Goal: Task Accomplishment & Management: Complete application form

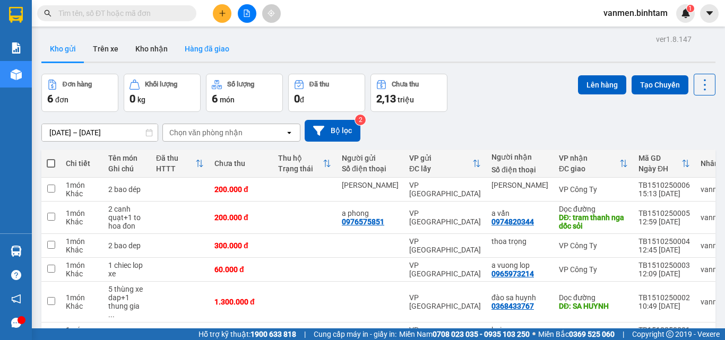
scroll to position [139, 0]
click at [218, 10] on button at bounding box center [222, 13] width 19 height 19
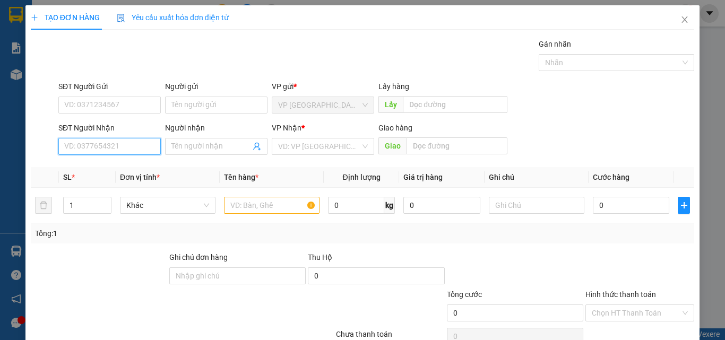
click at [113, 144] on input "SĐT Người Nhận" at bounding box center [109, 146] width 102 height 17
click at [210, 143] on input "Người nhận" at bounding box center [211, 147] width 79 height 12
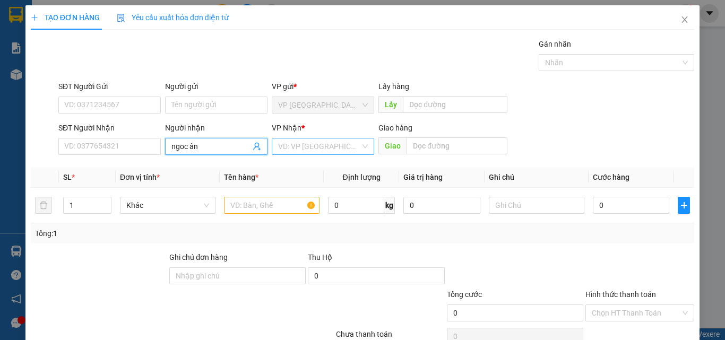
type input "ngoc ân"
click at [304, 152] on input "search" at bounding box center [319, 147] width 82 height 16
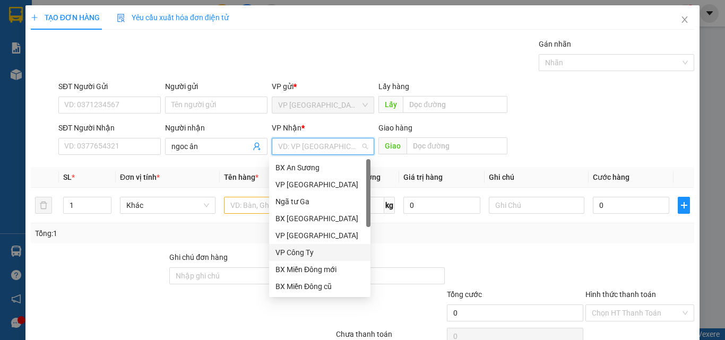
click at [297, 257] on div "VP Công Ty" at bounding box center [320, 253] width 89 height 12
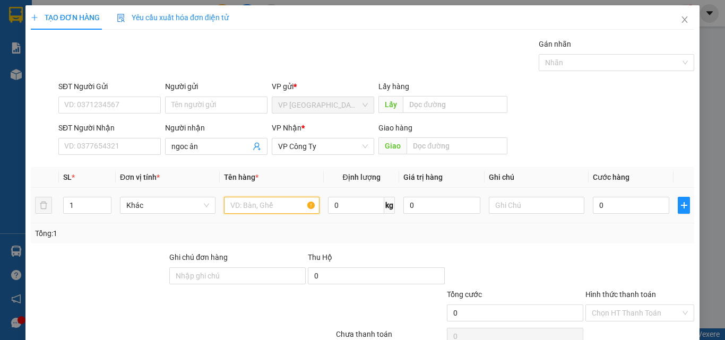
click at [243, 204] on input "text" at bounding box center [272, 205] width 96 height 17
type input "1 bao xanh nhỏ"
click at [607, 209] on input "0" at bounding box center [631, 205] width 76 height 17
type input "7"
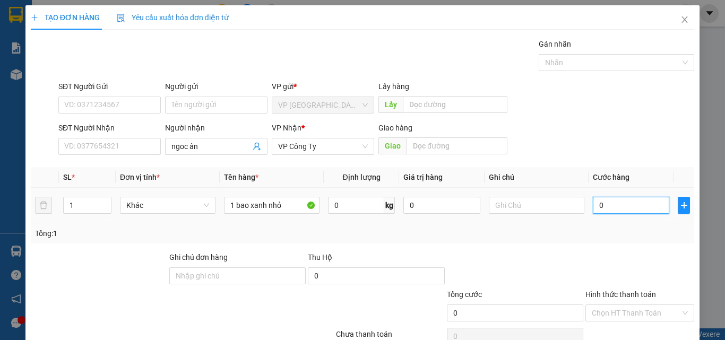
type input "7"
type input "70"
type input "700"
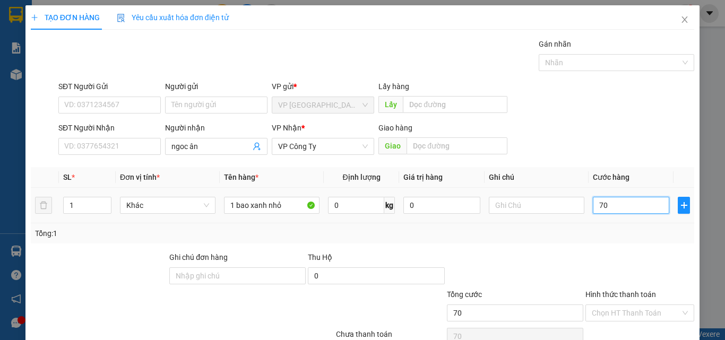
type input "700"
type input "7.000"
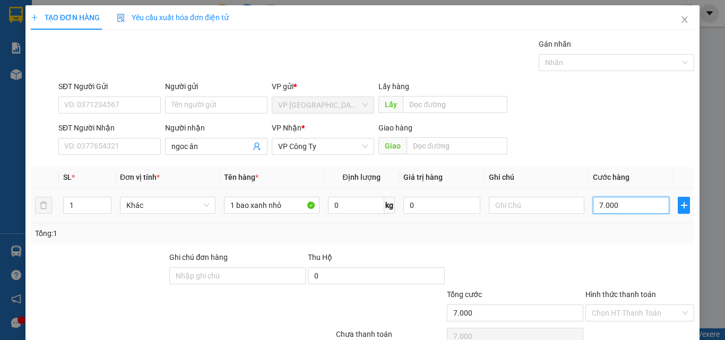
type input "70.000"
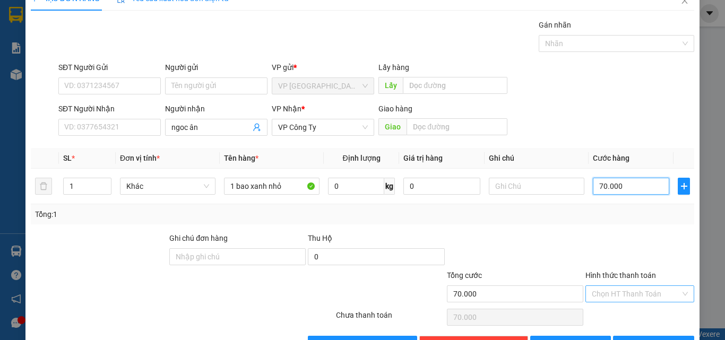
scroll to position [53, 0]
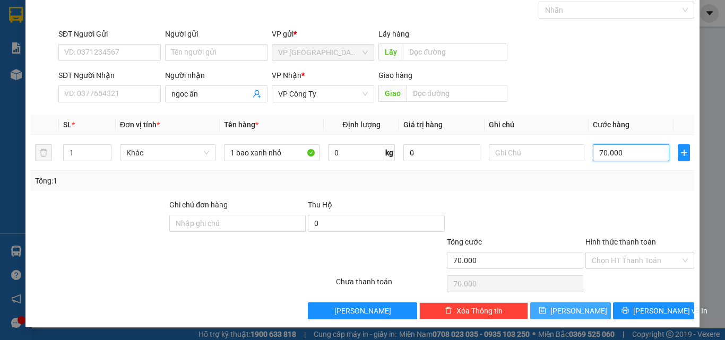
type input "70.000"
click at [552, 305] on button "[PERSON_NAME]" at bounding box center [571, 311] width 81 height 17
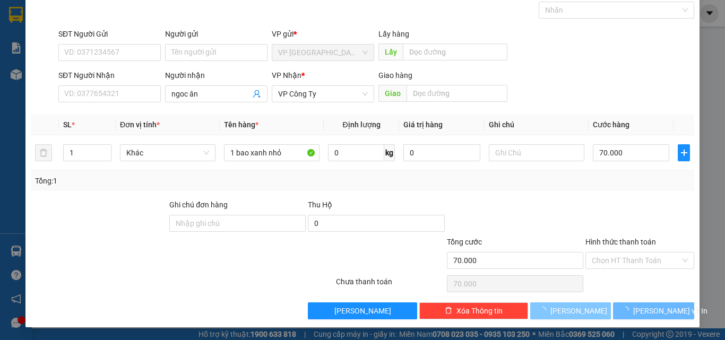
type input "0"
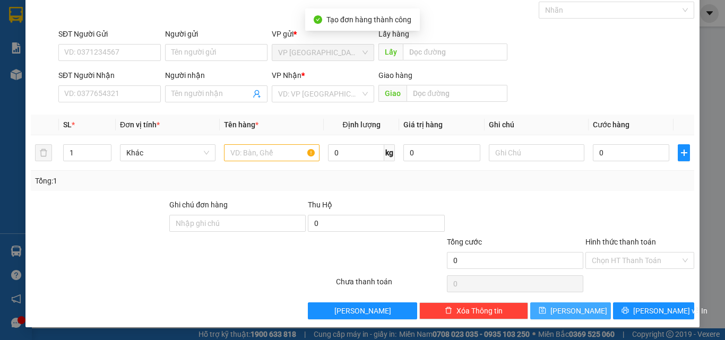
scroll to position [0, 0]
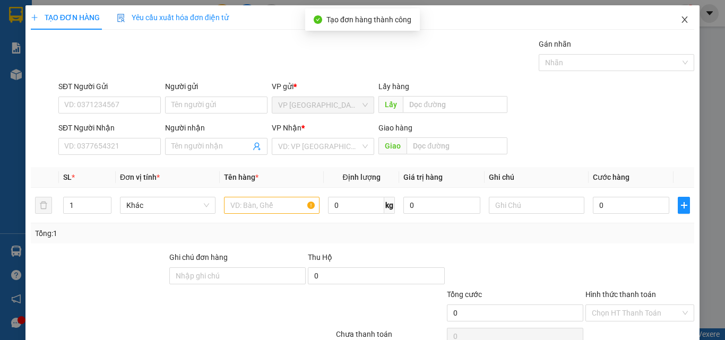
click at [681, 20] on icon "close" at bounding box center [685, 19] width 8 height 8
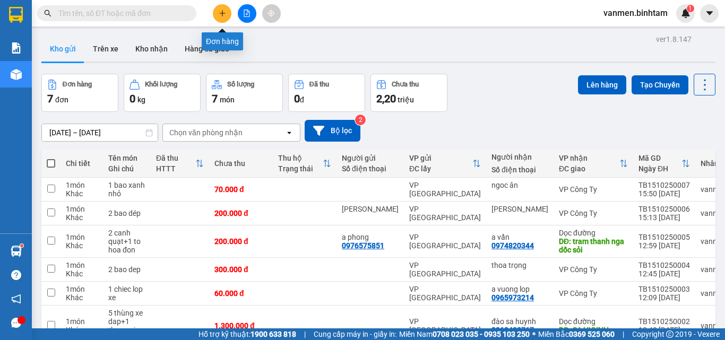
click at [223, 11] on icon "plus" at bounding box center [222, 13] width 1 height 6
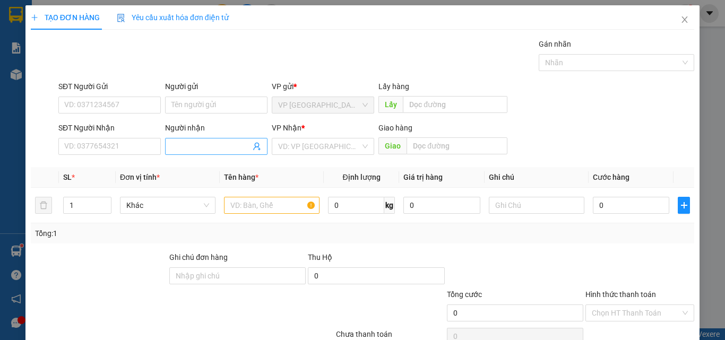
click at [174, 146] on input "Người nhận" at bounding box center [211, 147] width 79 height 12
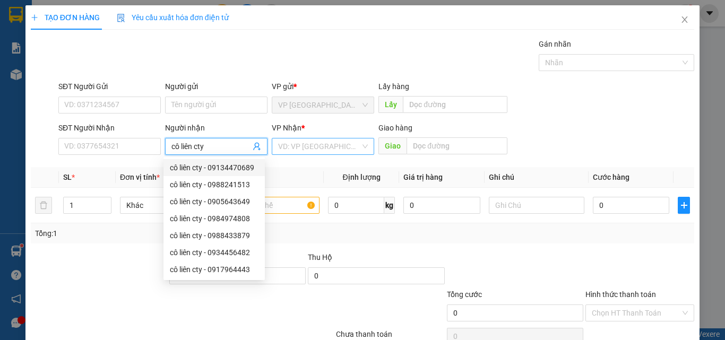
type input "cô liên cty"
click at [342, 148] on input "search" at bounding box center [319, 147] width 82 height 16
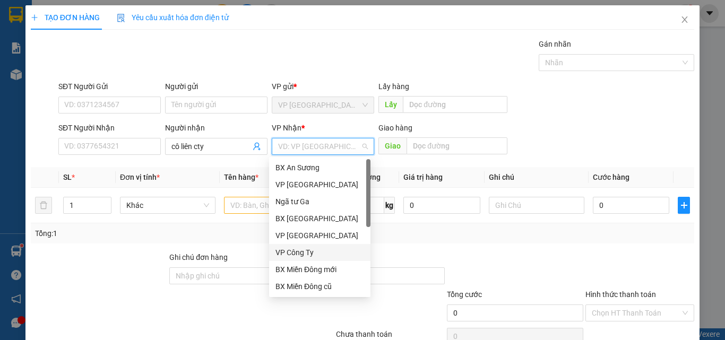
click at [309, 251] on div "VP Công Ty" at bounding box center [320, 253] width 89 height 12
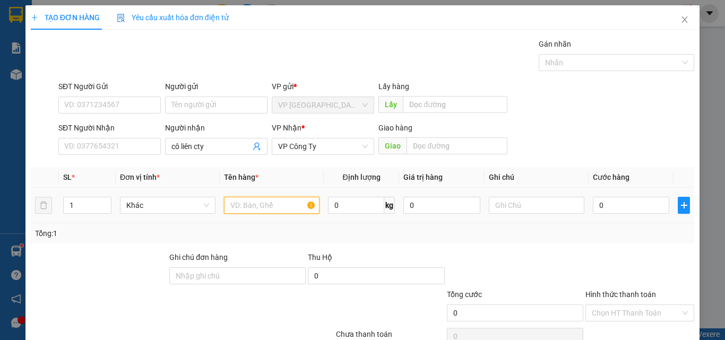
click at [242, 208] on input "text" at bounding box center [272, 205] width 96 height 17
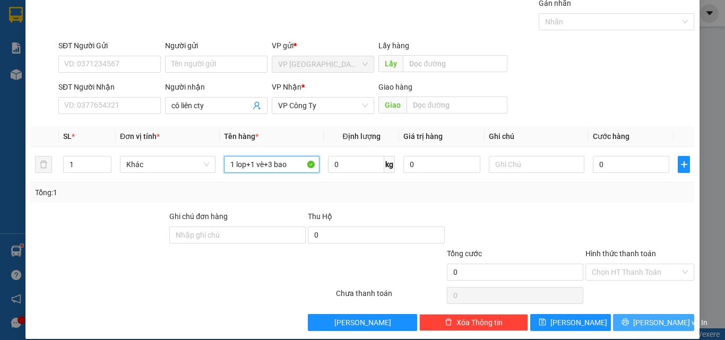
scroll to position [53, 0]
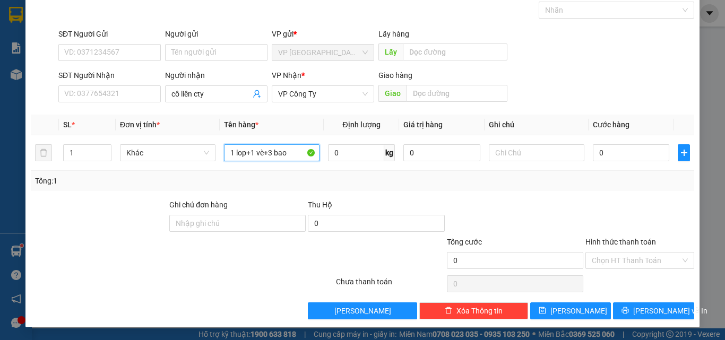
type input "1 lop+1 vè+3 bao"
click at [599, 241] on label "Hình thức thanh toán" at bounding box center [621, 242] width 71 height 8
click at [599, 253] on input "Hình thức thanh toán" at bounding box center [636, 261] width 89 height 16
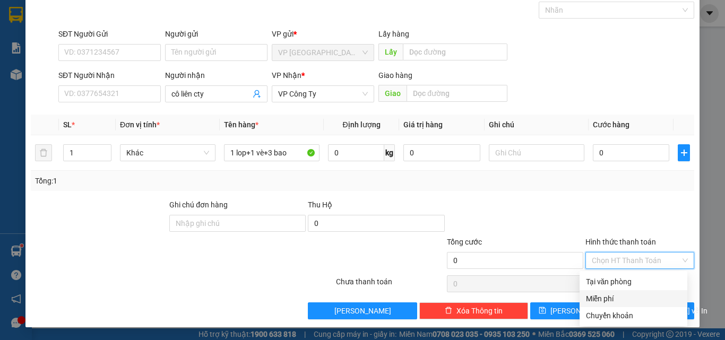
click at [593, 298] on div "Miễn phí" at bounding box center [633, 299] width 95 height 12
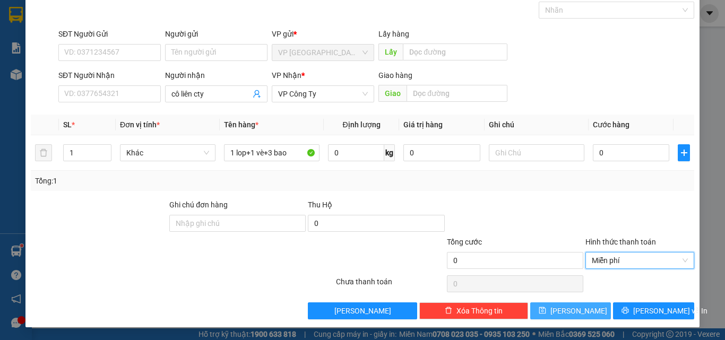
click at [549, 312] on button "[PERSON_NAME]" at bounding box center [571, 311] width 81 height 17
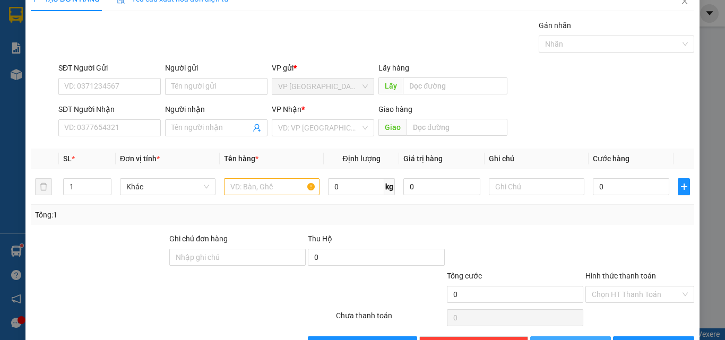
scroll to position [0, 0]
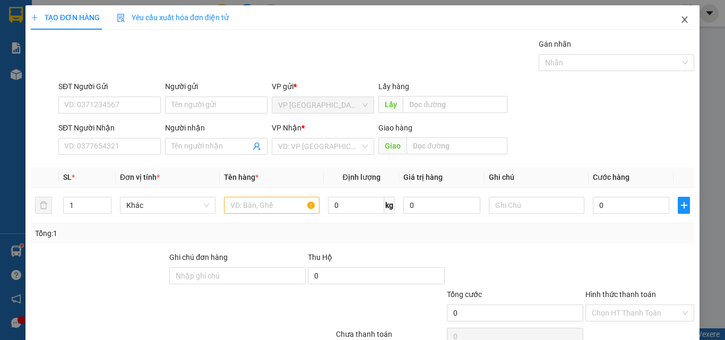
click at [681, 17] on icon "close" at bounding box center [685, 19] width 8 height 8
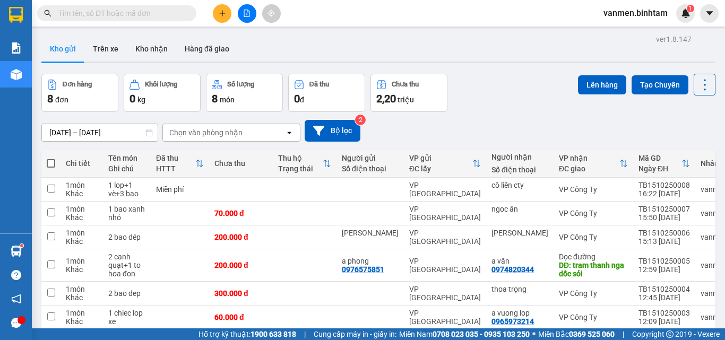
click at [53, 165] on span at bounding box center [51, 163] width 8 height 8
click at [51, 158] on input "checkbox" at bounding box center [51, 158] width 0 height 0
checkbox input "true"
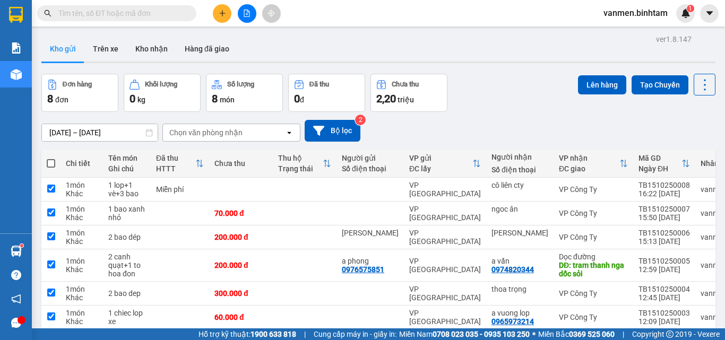
checkbox input "true"
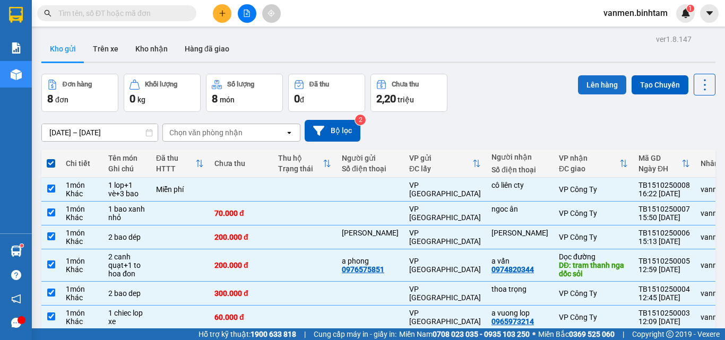
click at [587, 80] on button "Lên hàng" at bounding box center [602, 84] width 48 height 19
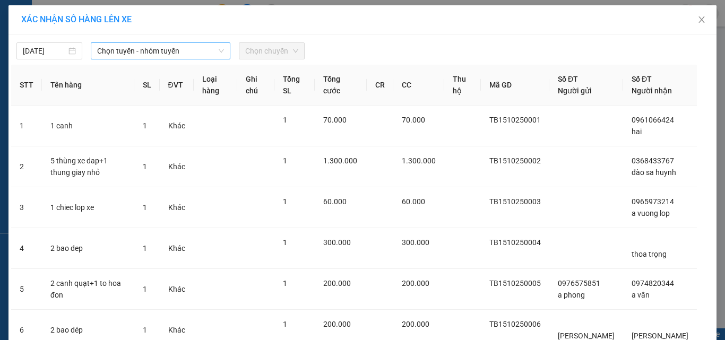
click at [139, 52] on span "Chọn tuyến - nhóm tuyến" at bounding box center [160, 51] width 127 height 16
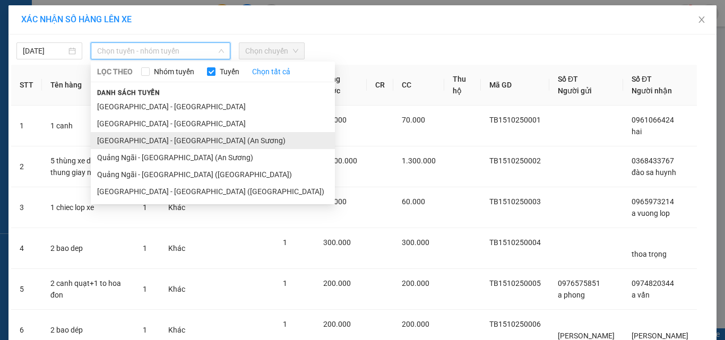
click at [129, 143] on li "[GEOGRAPHIC_DATA] - [GEOGRAPHIC_DATA] (An Sương)" at bounding box center [213, 140] width 244 height 17
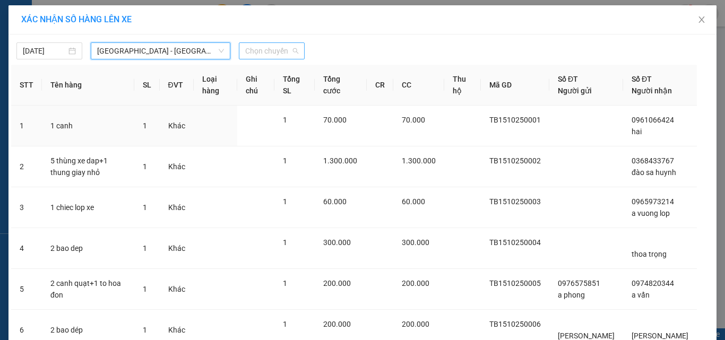
click at [250, 50] on span "Chọn chuyến" at bounding box center [271, 51] width 53 height 16
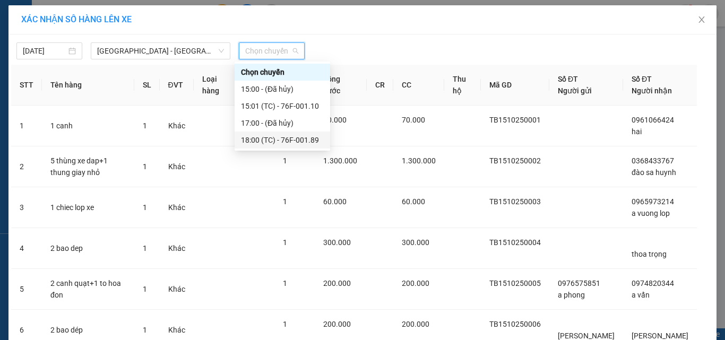
click at [264, 140] on div "18:00 (TC) - 76F-001.89" at bounding box center [282, 140] width 83 height 12
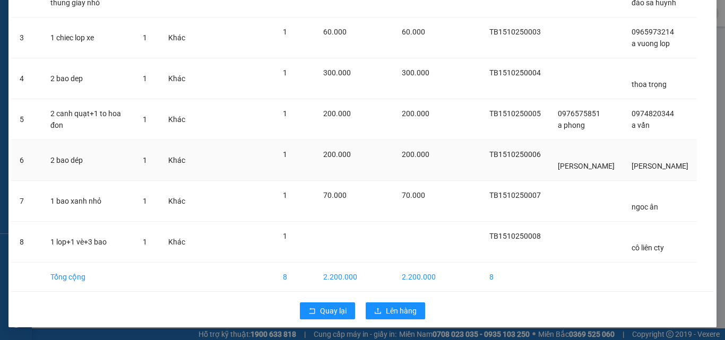
scroll to position [188, 0]
click at [386, 312] on span "Lên hàng" at bounding box center [401, 311] width 31 height 12
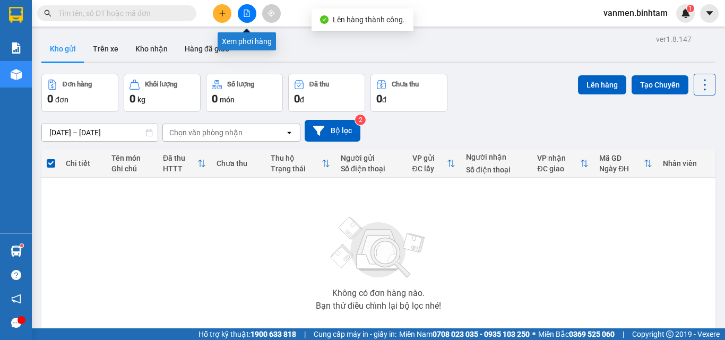
click at [244, 12] on icon "file-add" at bounding box center [246, 13] width 7 height 7
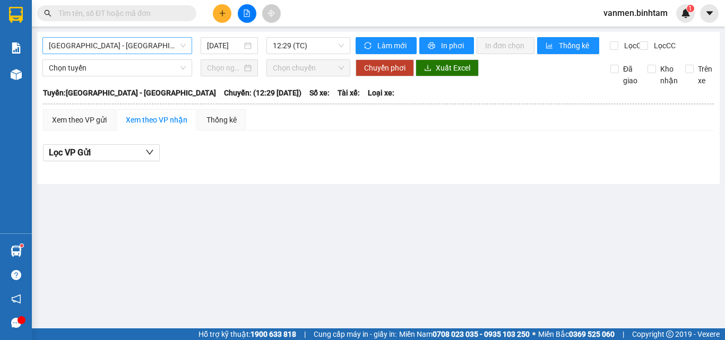
click at [89, 45] on span "[GEOGRAPHIC_DATA] - [GEOGRAPHIC_DATA]" at bounding box center [117, 46] width 137 height 16
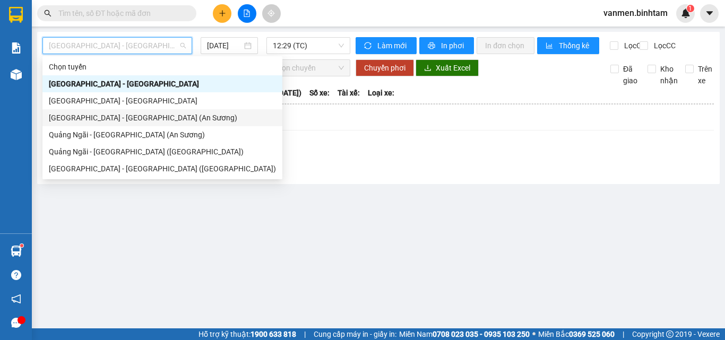
click at [90, 113] on div "[GEOGRAPHIC_DATA] - [GEOGRAPHIC_DATA] (An Sương)" at bounding box center [162, 118] width 227 height 12
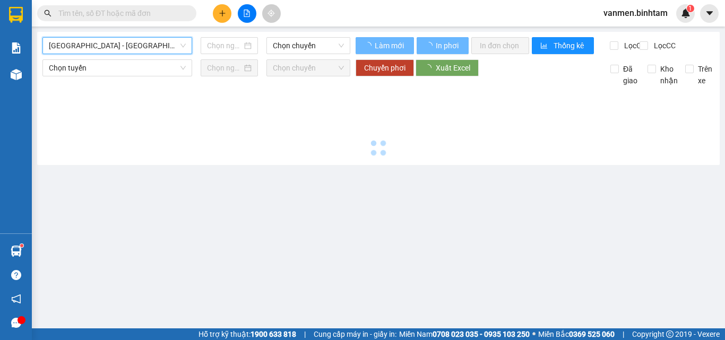
type input "[DATE]"
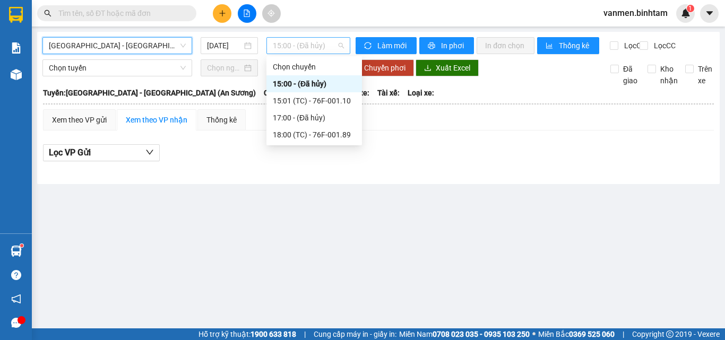
click at [318, 38] on span "15:00 - (Đã hủy)" at bounding box center [308, 46] width 71 height 16
click at [311, 129] on div "18:00 (TC) - 76F-001.89" at bounding box center [314, 135] width 83 height 12
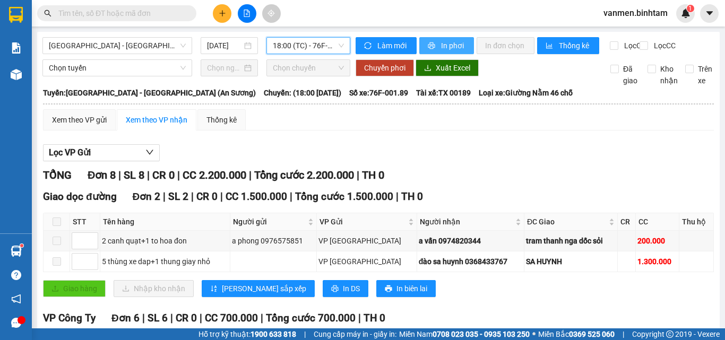
click at [443, 49] on span "In phơi" at bounding box center [453, 46] width 24 height 12
click at [151, 44] on span "[GEOGRAPHIC_DATA] - [GEOGRAPHIC_DATA] (An Sương)" at bounding box center [117, 46] width 137 height 16
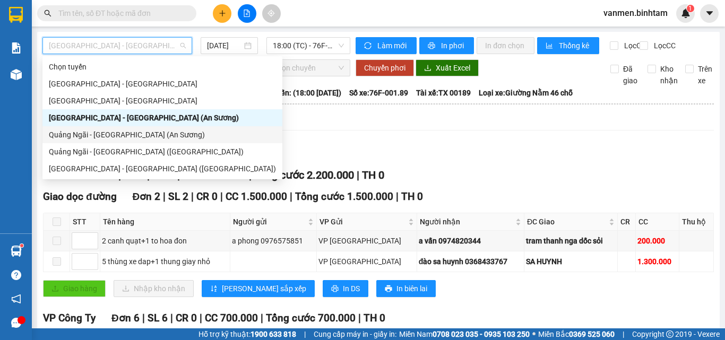
click at [124, 139] on div "Quảng Ngãi - [GEOGRAPHIC_DATA] (An Sương)" at bounding box center [162, 135] width 227 height 12
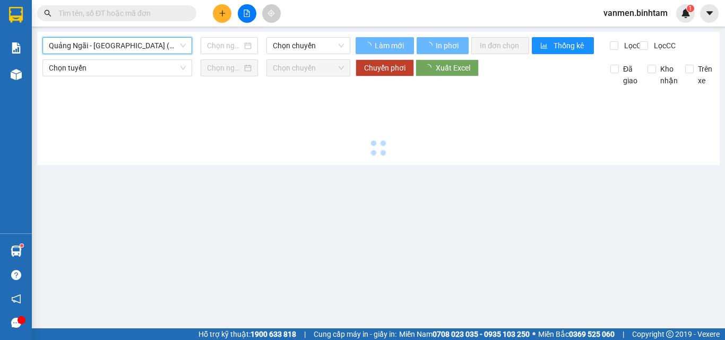
type input "[DATE]"
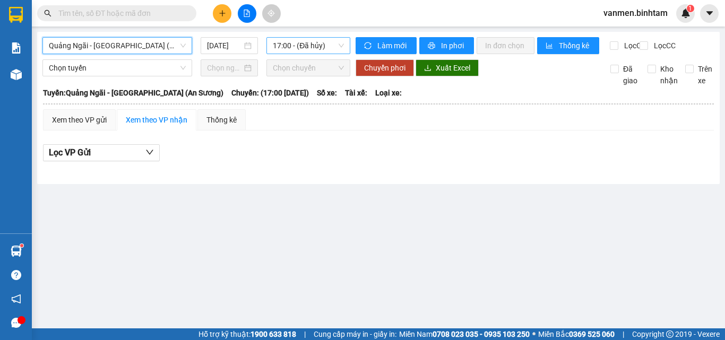
click at [314, 44] on span "17:00 - (Đã hủy)" at bounding box center [308, 46] width 71 height 16
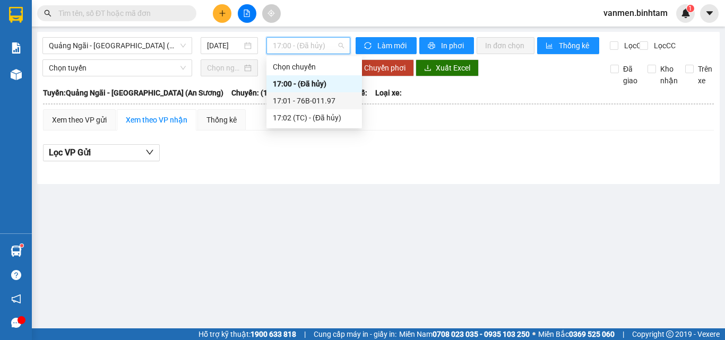
click at [276, 101] on div "17:01 - 76B-011.97" at bounding box center [314, 101] width 83 height 12
